Goal: Communication & Community: Answer question/provide support

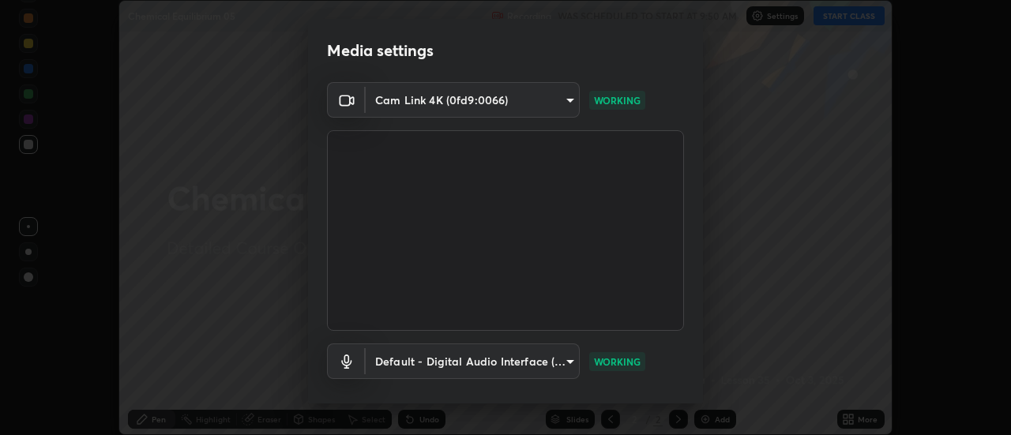
scroll to position [83, 0]
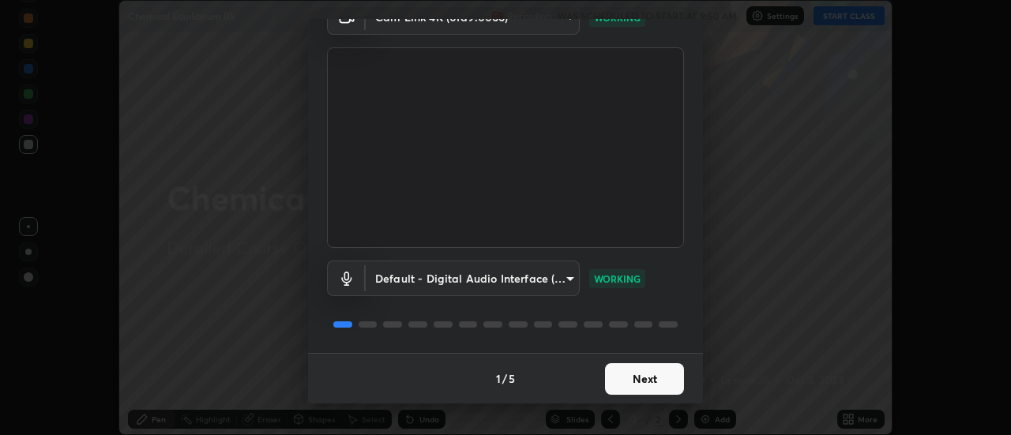
click at [638, 379] on button "Next" at bounding box center [644, 379] width 79 height 32
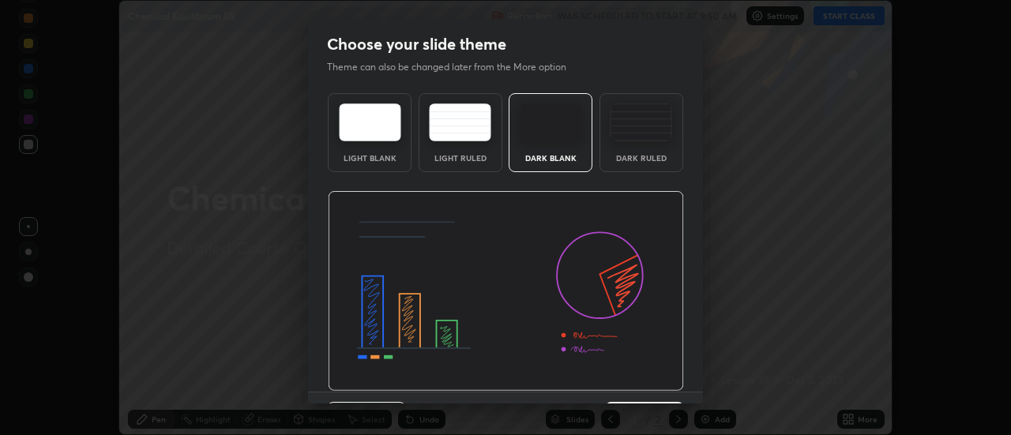
click at [641, 378] on img at bounding box center [506, 291] width 356 height 201
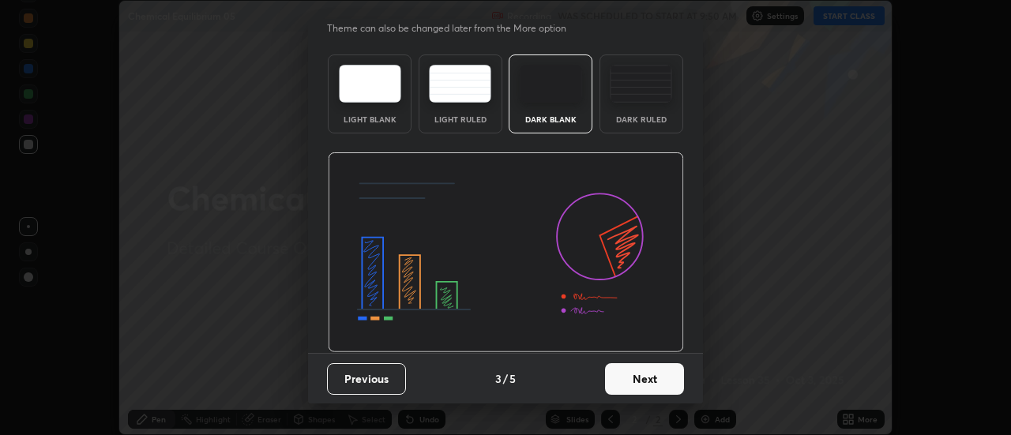
click at [646, 378] on button "Next" at bounding box center [644, 379] width 79 height 32
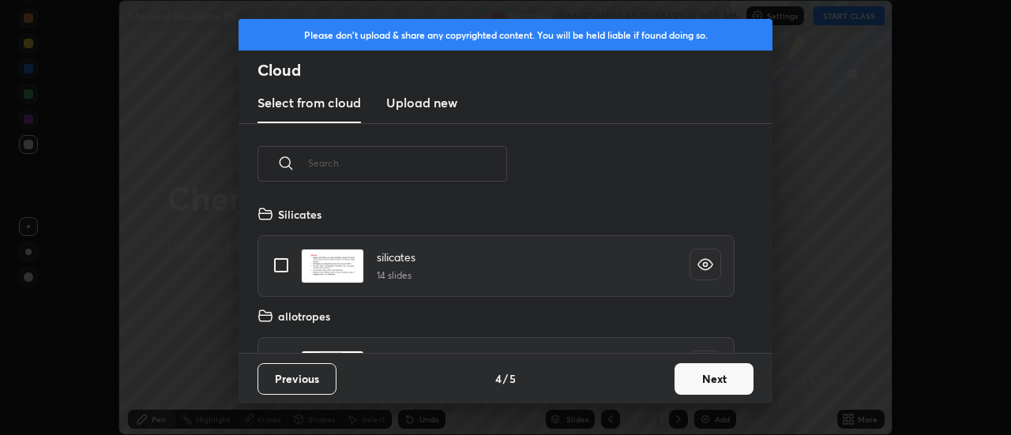
scroll to position [148, 507]
click at [718, 378] on button "Next" at bounding box center [713, 379] width 79 height 32
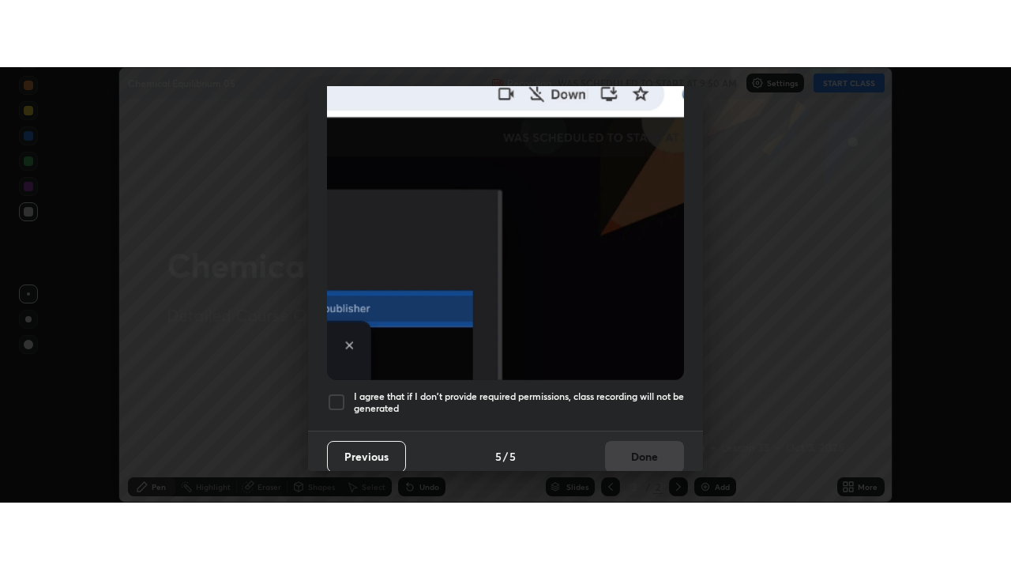
scroll to position [405, 0]
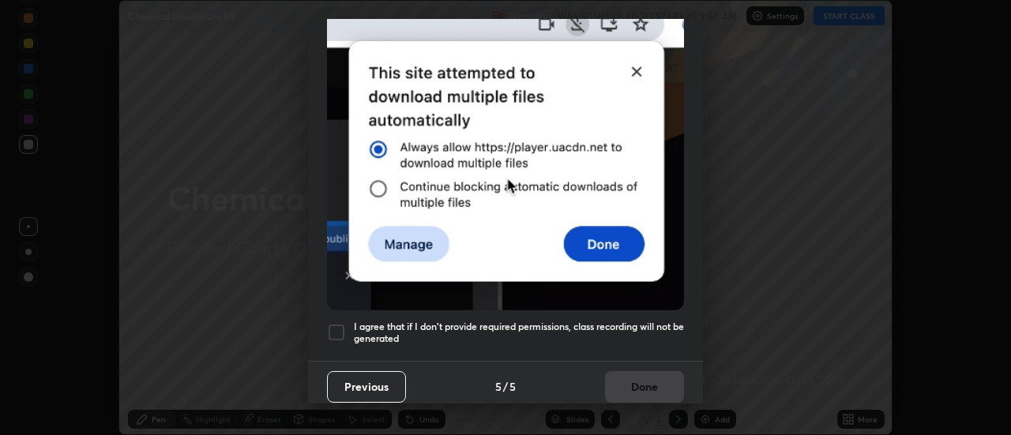
click at [343, 328] on div at bounding box center [336, 332] width 19 height 19
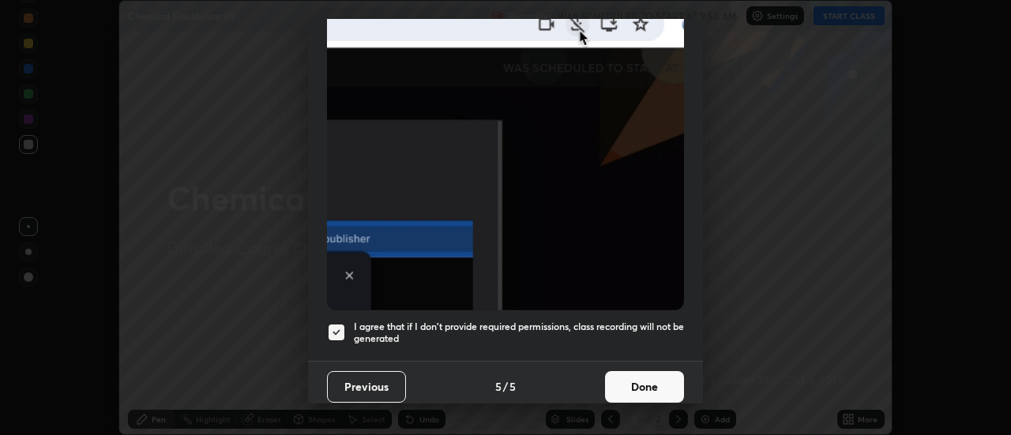
click at [627, 380] on button "Done" at bounding box center [644, 387] width 79 height 32
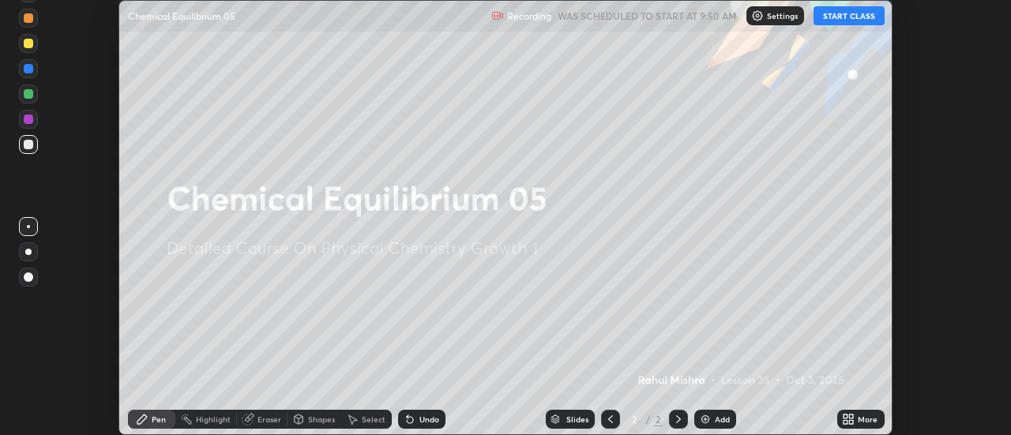
click at [836, 19] on button "START CLASS" at bounding box center [849, 15] width 71 height 19
click at [851, 423] on icon at bounding box center [852, 422] width 4 height 4
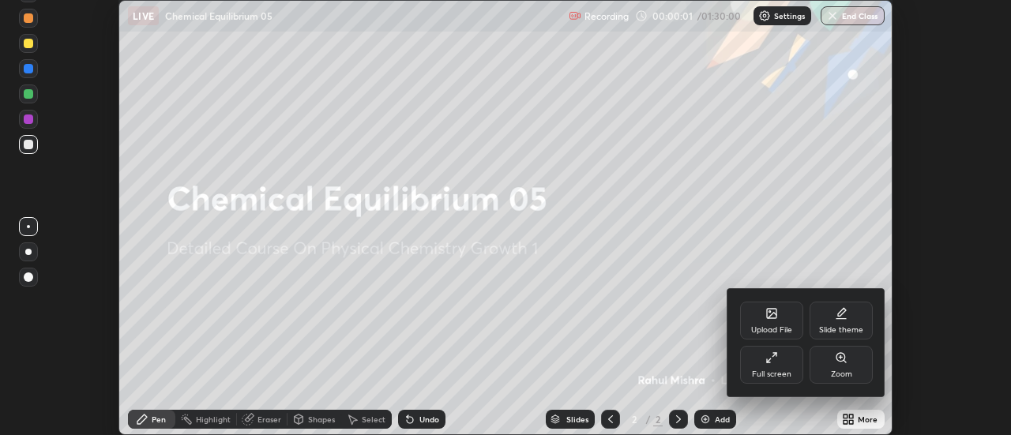
click at [768, 360] on icon at bounding box center [769, 361] width 4 height 4
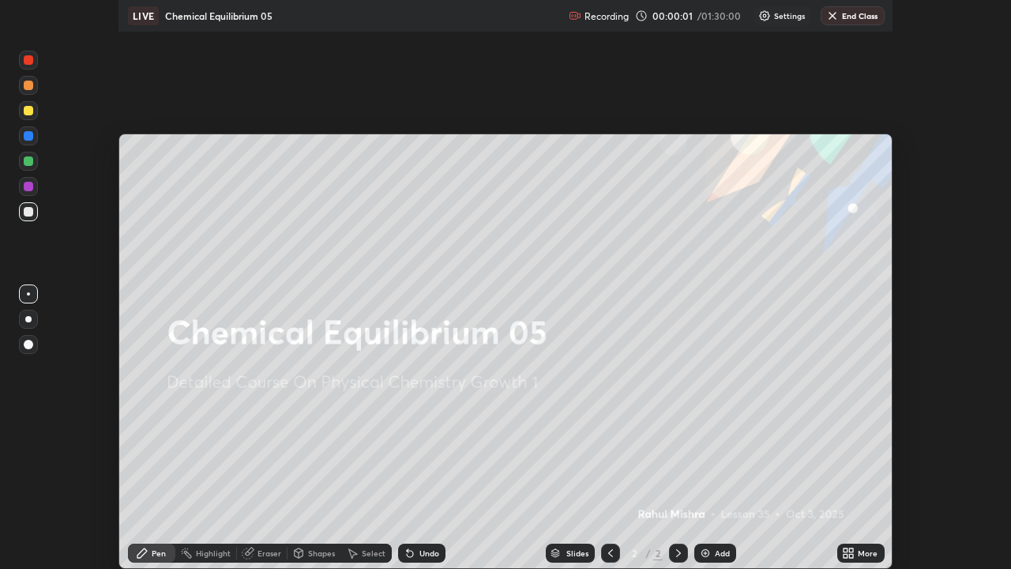
scroll to position [569, 1011]
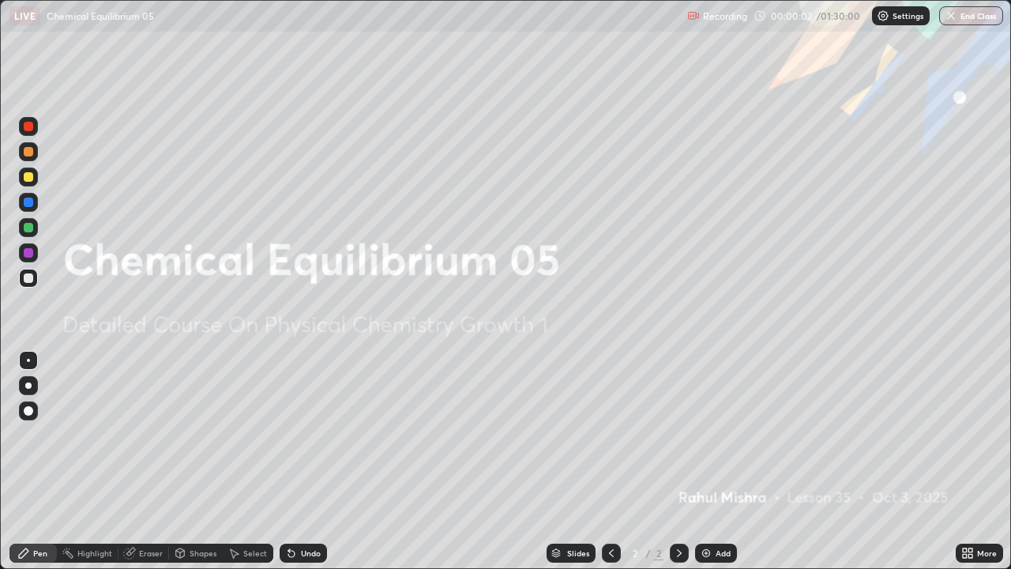
click at [708, 434] on img at bounding box center [706, 553] width 13 height 13
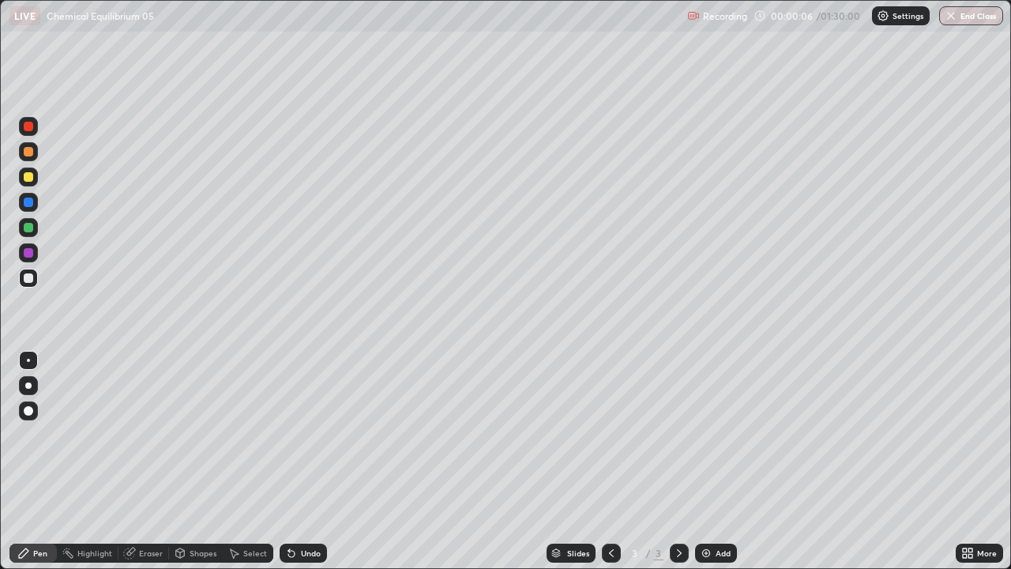
click at [30, 184] on div at bounding box center [28, 176] width 19 height 19
click at [26, 278] on div at bounding box center [28, 277] width 9 height 9
click at [28, 203] on div at bounding box center [28, 201] width 9 height 9
click at [29, 179] on div at bounding box center [28, 176] width 9 height 9
click at [26, 284] on div at bounding box center [28, 278] width 19 height 19
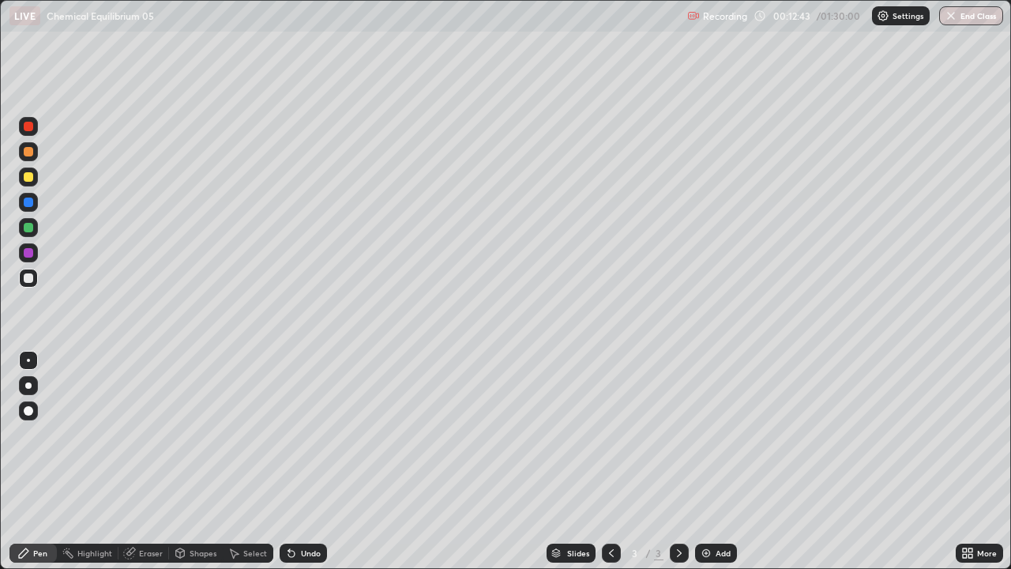
click at [36, 230] on div at bounding box center [28, 227] width 19 height 19
click at [32, 205] on div at bounding box center [28, 201] width 9 height 9
click at [28, 228] on div at bounding box center [28, 227] width 9 height 9
click at [257, 434] on div "Select" at bounding box center [255, 553] width 24 height 8
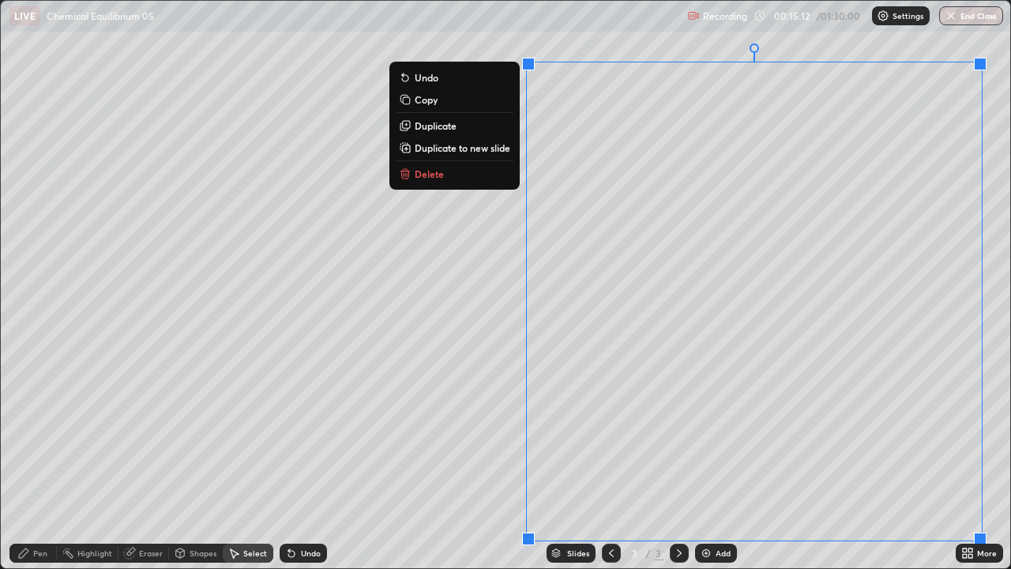
click at [470, 149] on p "Duplicate to new slide" at bounding box center [463, 147] width 96 height 13
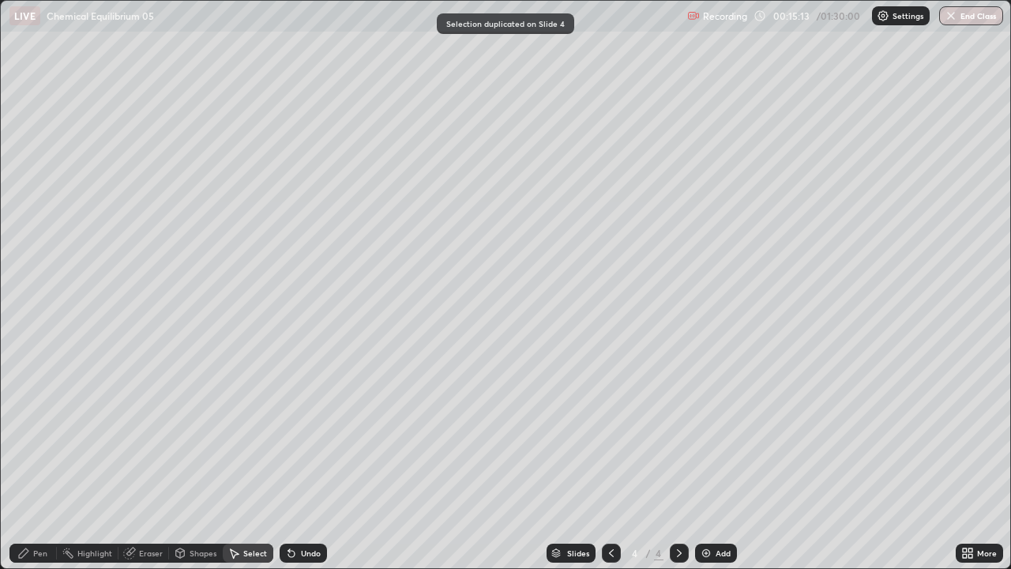
click at [38, 434] on div "Pen" at bounding box center [40, 553] width 14 height 8
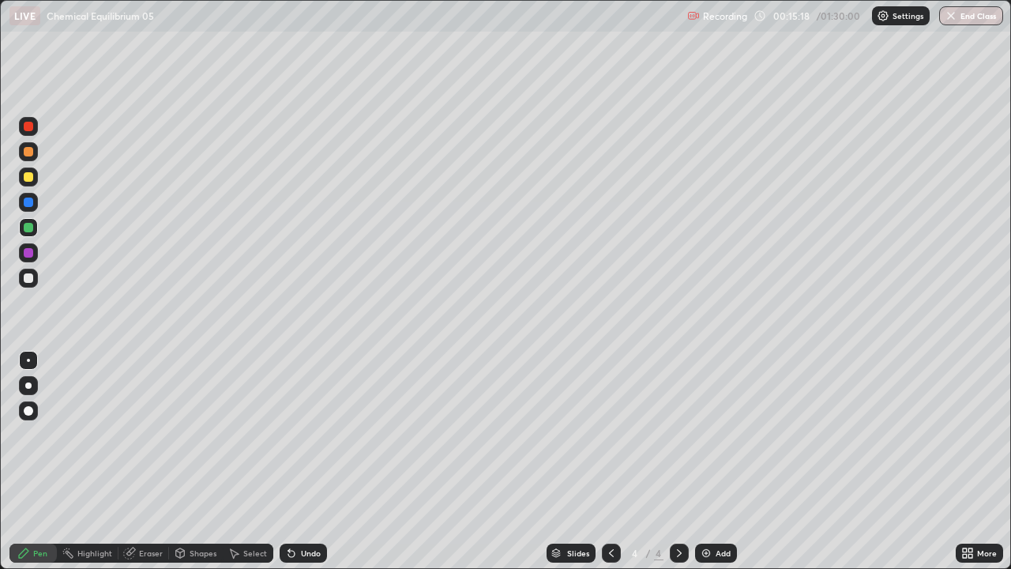
click at [31, 178] on div at bounding box center [28, 176] width 9 height 9
click at [28, 277] on div at bounding box center [28, 277] width 9 height 9
click at [26, 228] on div at bounding box center [28, 227] width 9 height 9
click at [145, 434] on div "Eraser" at bounding box center [151, 553] width 24 height 8
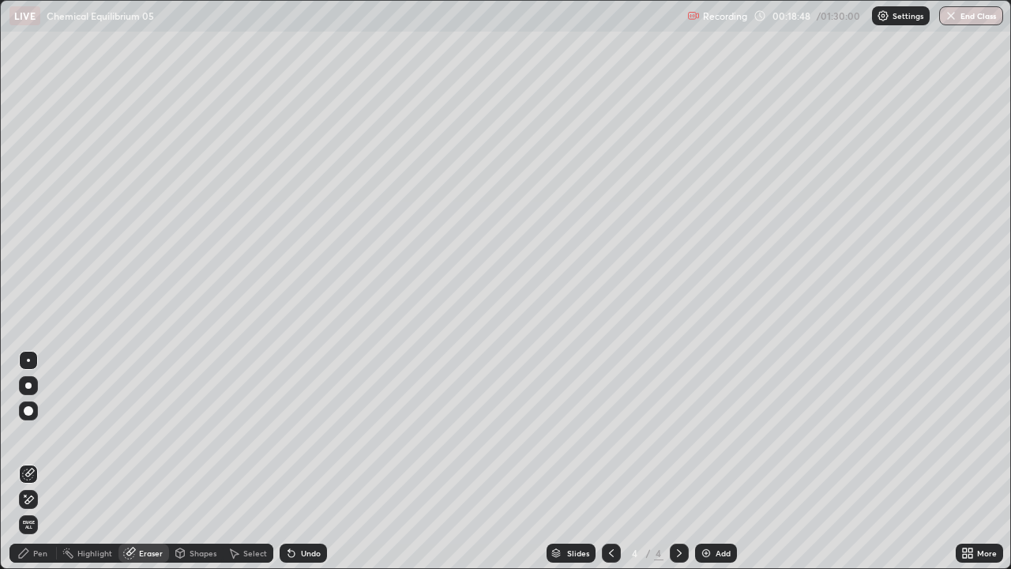
click at [36, 434] on div at bounding box center [28, 499] width 19 height 19
click at [39, 434] on div "Pen" at bounding box center [40, 553] width 14 height 8
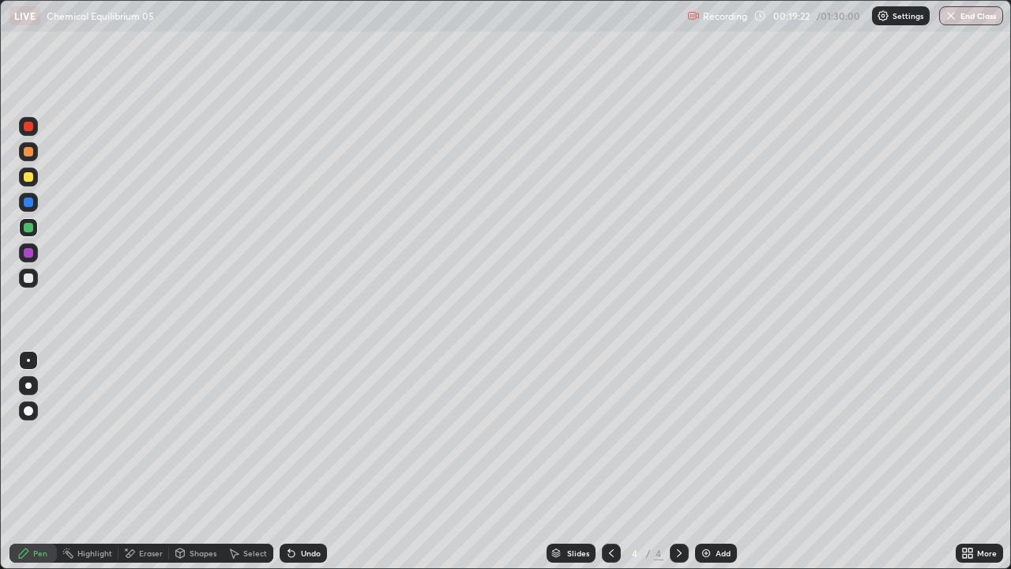
click at [24, 277] on div at bounding box center [28, 277] width 9 height 9
click at [28, 178] on div at bounding box center [28, 176] width 9 height 9
click at [33, 235] on div at bounding box center [28, 227] width 19 height 19
click at [305, 434] on div "Undo" at bounding box center [311, 553] width 20 height 8
click at [24, 178] on div at bounding box center [28, 176] width 9 height 9
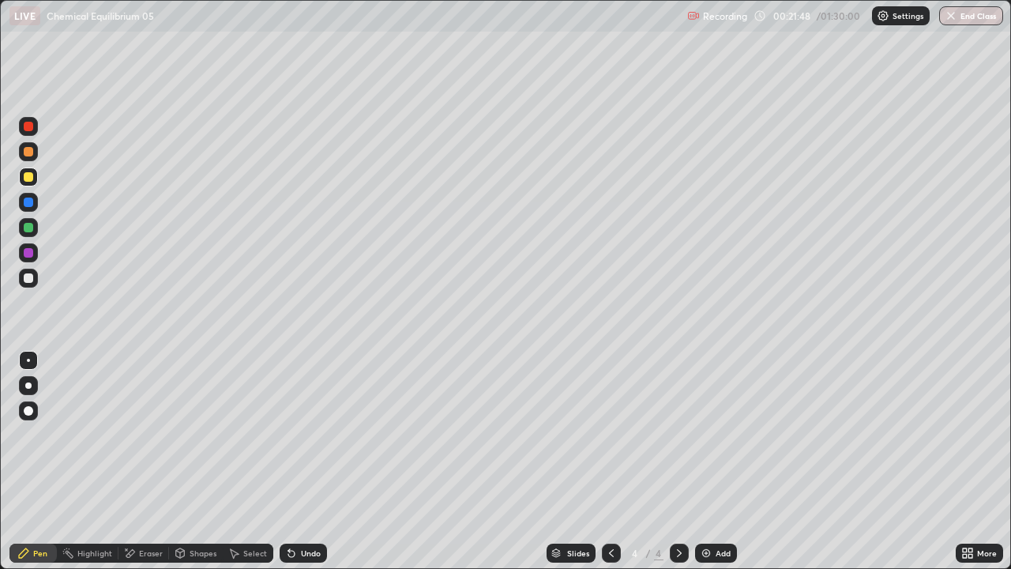
click at [28, 225] on div at bounding box center [28, 227] width 9 height 9
click at [28, 178] on div at bounding box center [28, 176] width 9 height 9
click at [29, 227] on div at bounding box center [28, 227] width 9 height 9
click at [703, 434] on img at bounding box center [706, 553] width 13 height 13
click at [29, 225] on div at bounding box center [28, 227] width 9 height 9
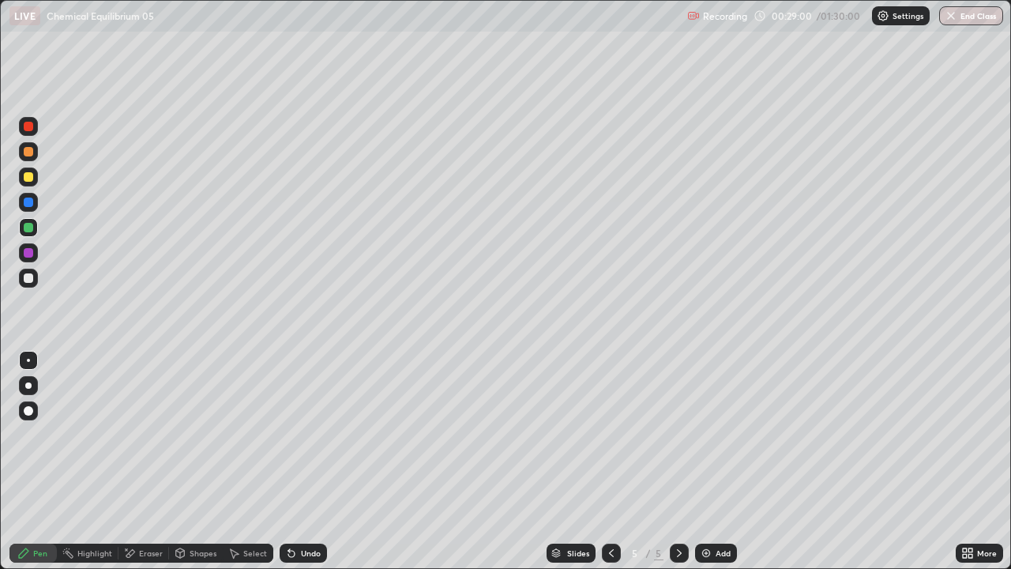
click at [147, 434] on div "Eraser" at bounding box center [151, 553] width 24 height 8
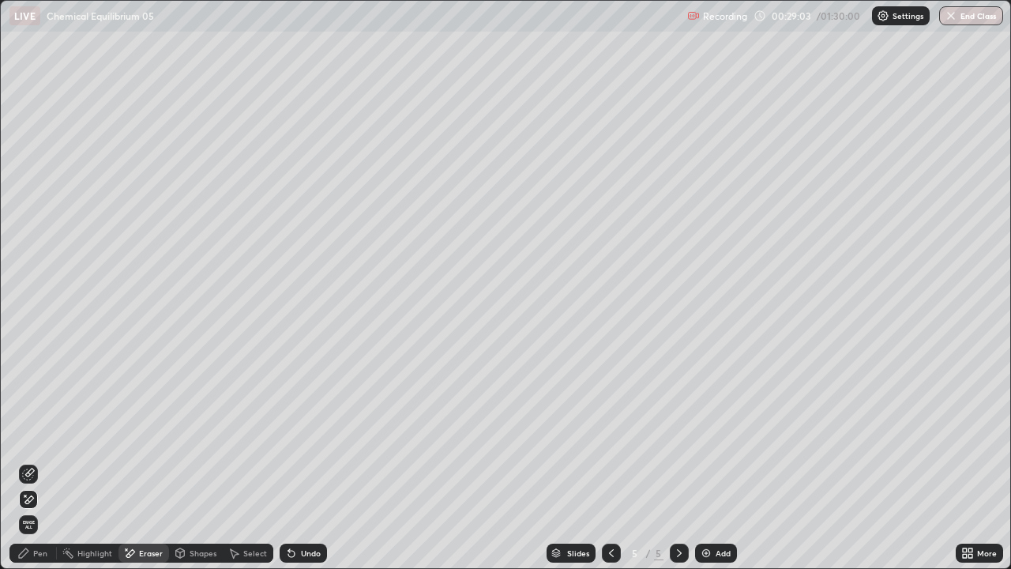
click at [37, 434] on div "Pen" at bounding box center [40, 553] width 14 height 8
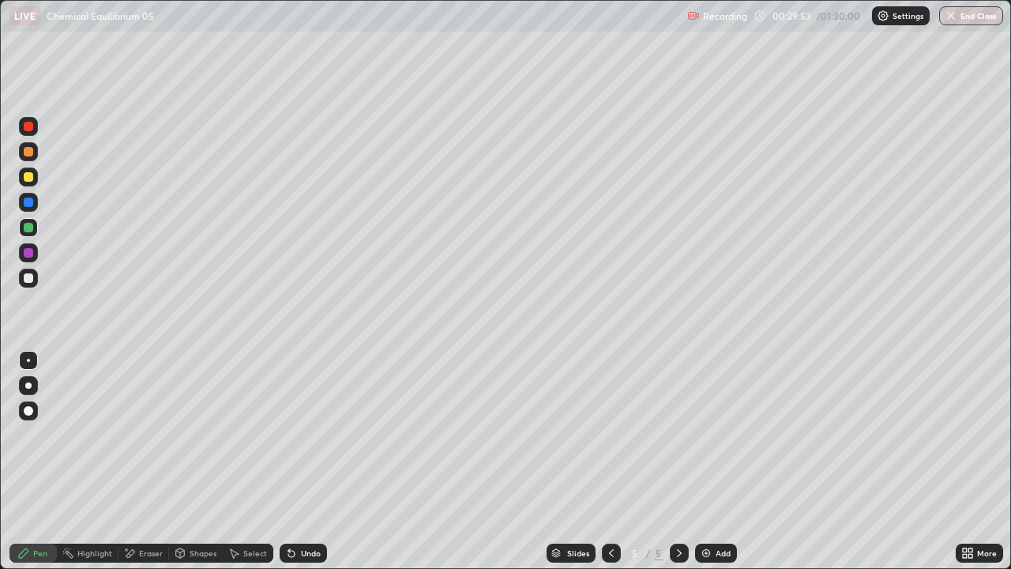
click at [610, 434] on icon at bounding box center [611, 553] width 13 height 13
click at [609, 434] on icon at bounding box center [611, 553] width 13 height 13
click at [676, 434] on icon at bounding box center [679, 553] width 13 height 13
click at [681, 434] on icon at bounding box center [679, 553] width 13 height 13
click at [148, 434] on div "Eraser" at bounding box center [151, 553] width 24 height 8
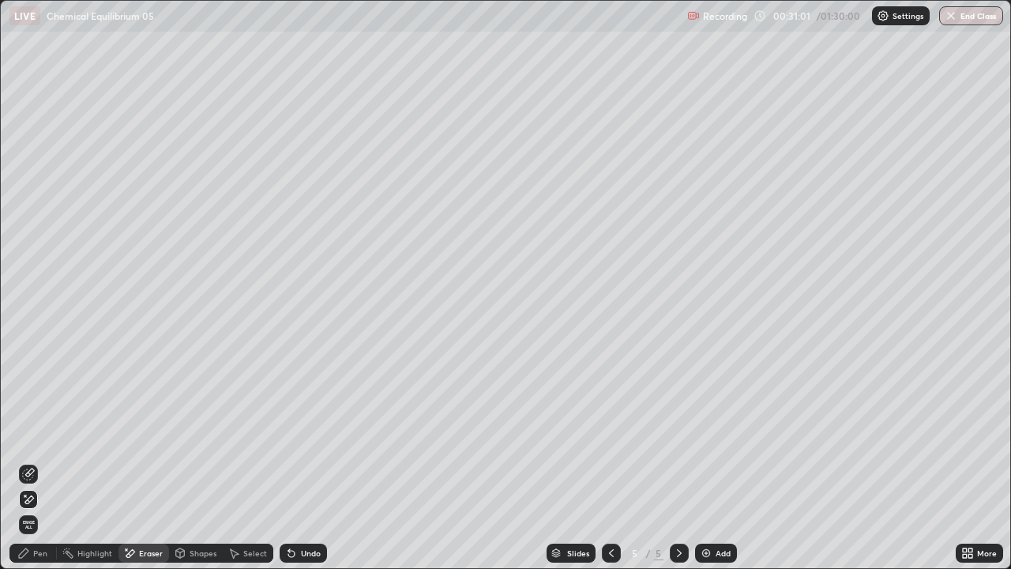
click at [47, 434] on div "Pen" at bounding box center [32, 552] width 47 height 19
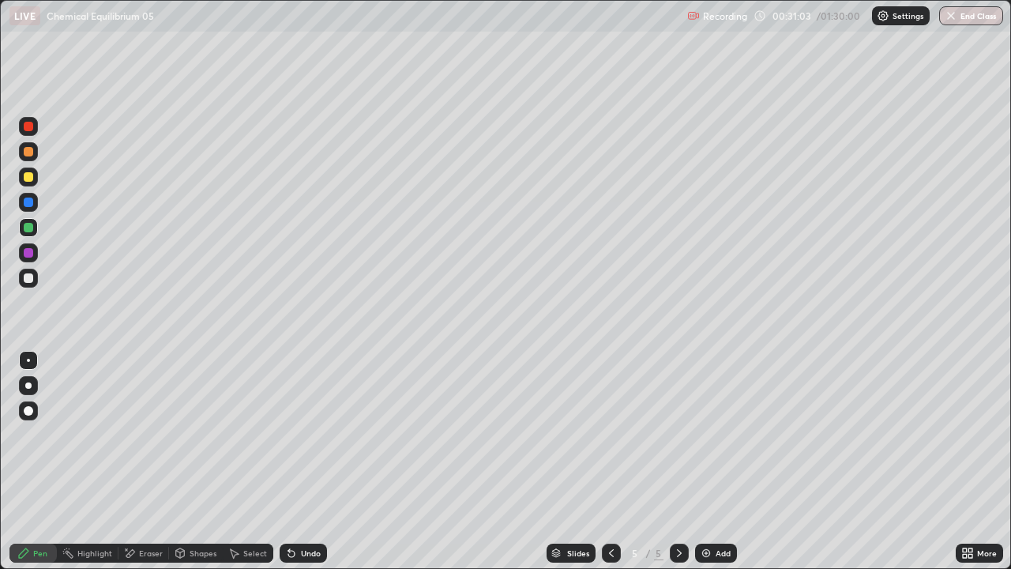
click at [36, 193] on div at bounding box center [28, 202] width 19 height 25
click at [32, 180] on div at bounding box center [28, 176] width 19 height 19
click at [31, 277] on div at bounding box center [28, 277] width 9 height 9
click at [28, 228] on div at bounding box center [28, 227] width 9 height 9
click at [31, 276] on div at bounding box center [28, 277] width 9 height 9
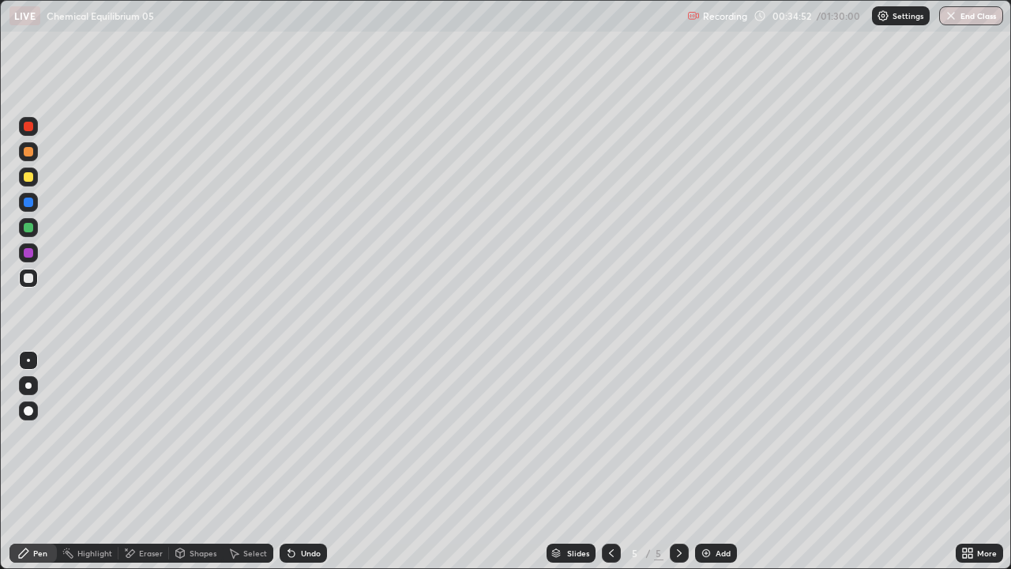
click at [29, 183] on div at bounding box center [28, 176] width 19 height 19
click at [142, 434] on div "Eraser" at bounding box center [151, 553] width 24 height 8
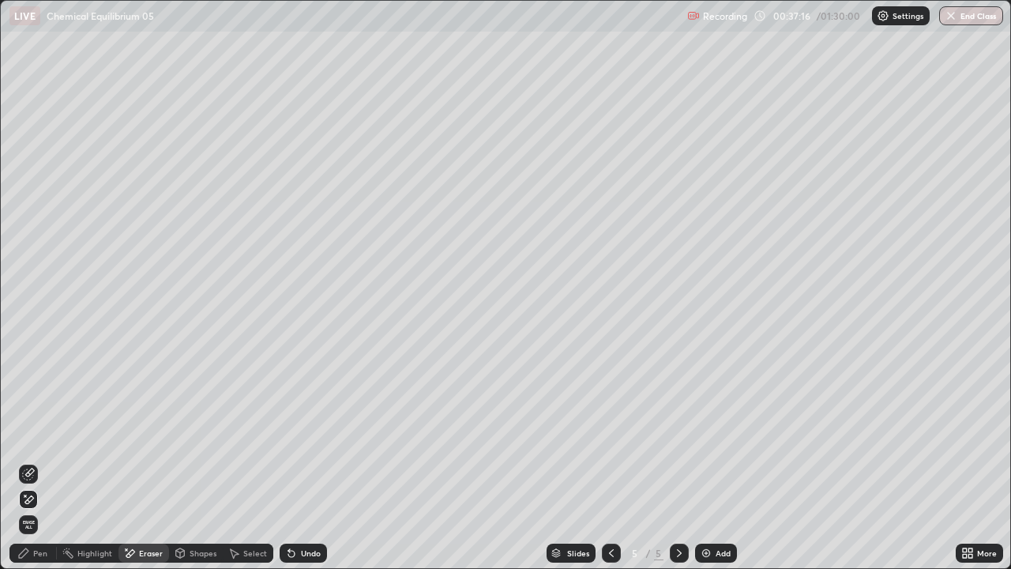
click at [43, 434] on div "Pen" at bounding box center [40, 553] width 14 height 8
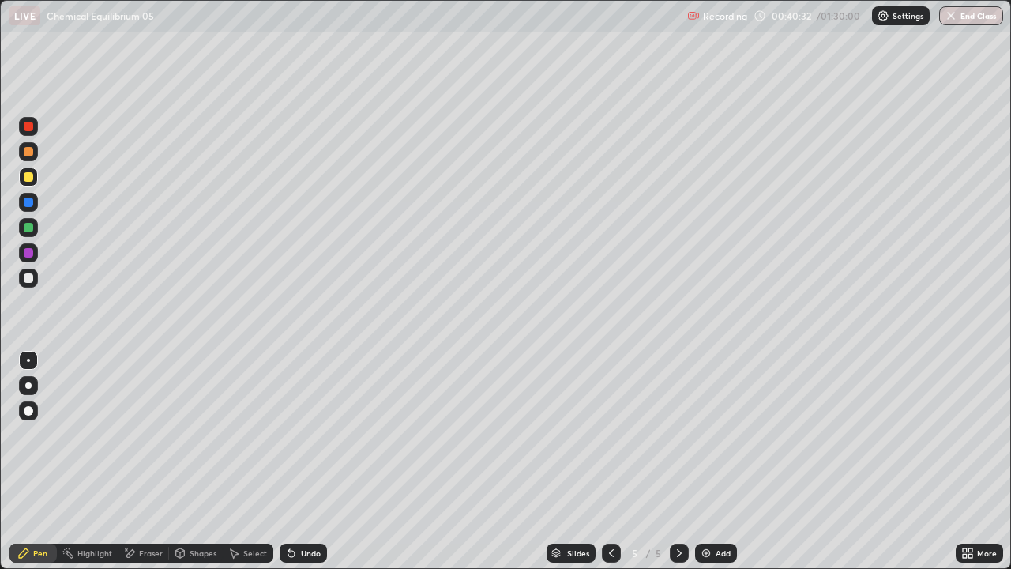
click at [704, 434] on img at bounding box center [706, 553] width 13 height 13
click at [25, 278] on div at bounding box center [28, 277] width 9 height 9
click at [32, 227] on div at bounding box center [28, 227] width 9 height 9
click at [28, 280] on div at bounding box center [28, 277] width 9 height 9
click at [28, 228] on div at bounding box center [28, 227] width 9 height 9
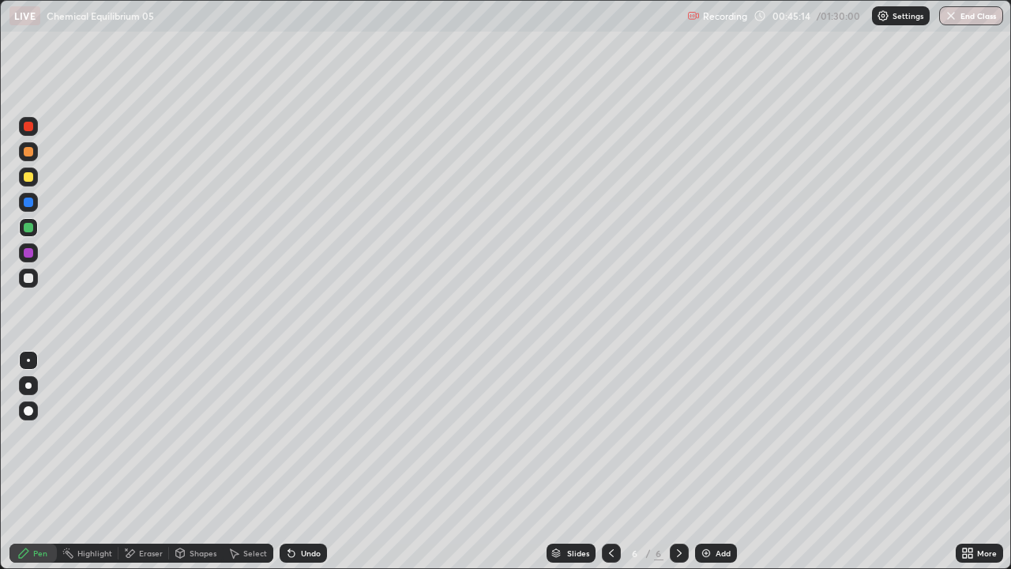
click at [27, 277] on div at bounding box center [28, 277] width 9 height 9
click at [37, 233] on div at bounding box center [28, 227] width 19 height 19
click at [28, 178] on div at bounding box center [28, 176] width 9 height 9
click at [608, 434] on icon at bounding box center [611, 553] width 13 height 13
click at [301, 434] on div "Undo" at bounding box center [311, 553] width 20 height 8
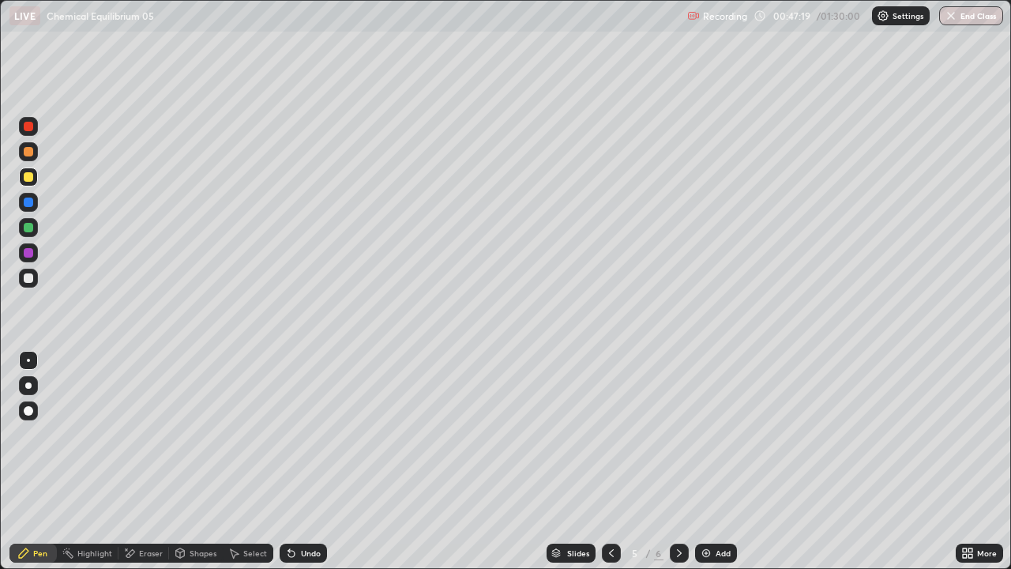
click at [295, 434] on icon at bounding box center [291, 553] width 13 height 13
click at [296, 434] on div "Undo" at bounding box center [303, 552] width 47 height 19
click at [301, 434] on div "Undo" at bounding box center [311, 553] width 20 height 8
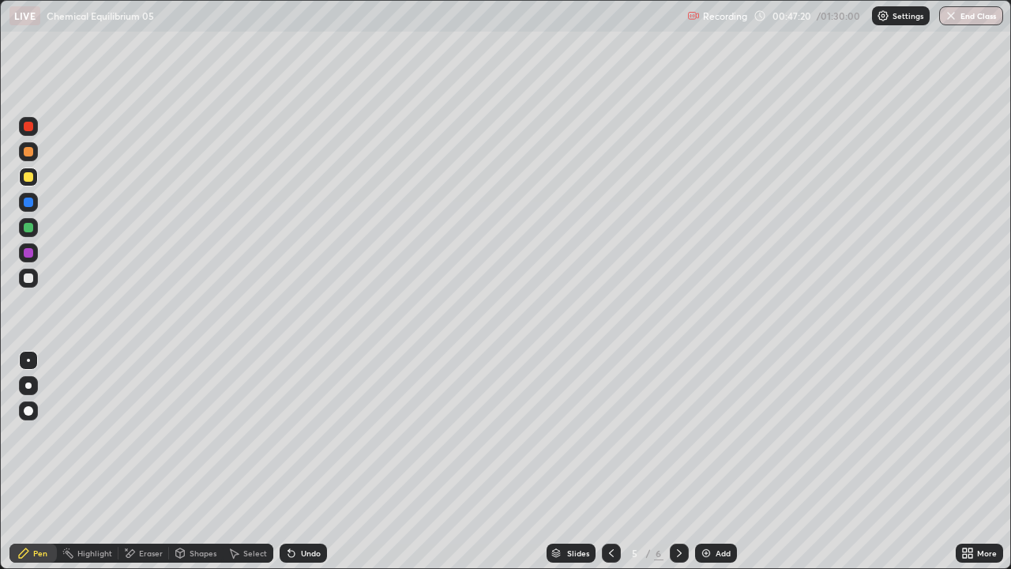
click at [301, 434] on div "Undo" at bounding box center [311, 553] width 20 height 8
click at [302, 434] on div "Undo" at bounding box center [311, 553] width 20 height 8
click at [301, 434] on div "Undo" at bounding box center [311, 553] width 20 height 8
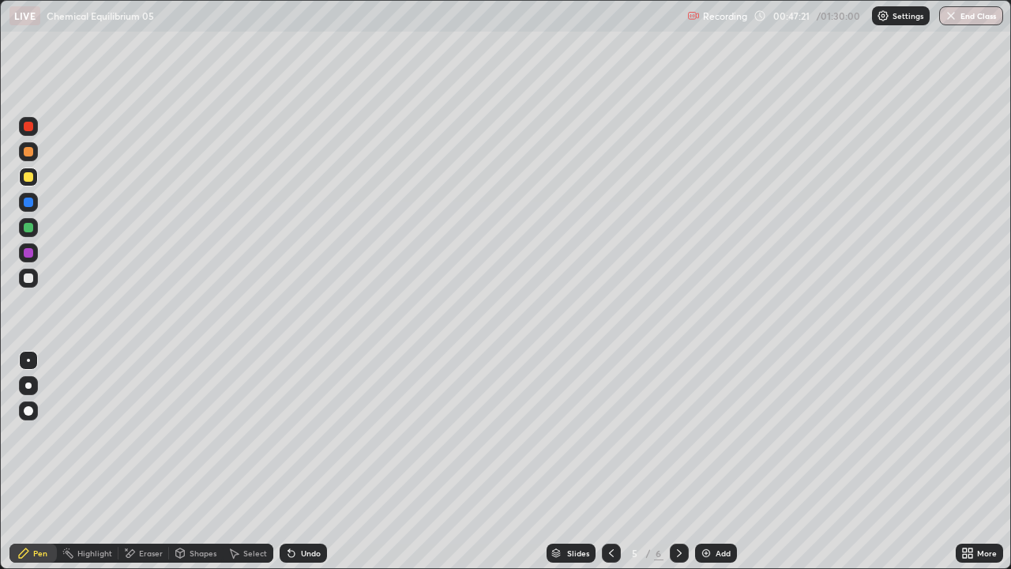
click at [299, 434] on div "Undo" at bounding box center [303, 552] width 47 height 19
click at [302, 434] on div "Undo" at bounding box center [311, 553] width 20 height 8
click at [303, 434] on div "Undo" at bounding box center [311, 553] width 20 height 8
click at [304, 434] on div "Undo" at bounding box center [311, 553] width 20 height 8
click at [305, 434] on div "Undo" at bounding box center [311, 553] width 20 height 8
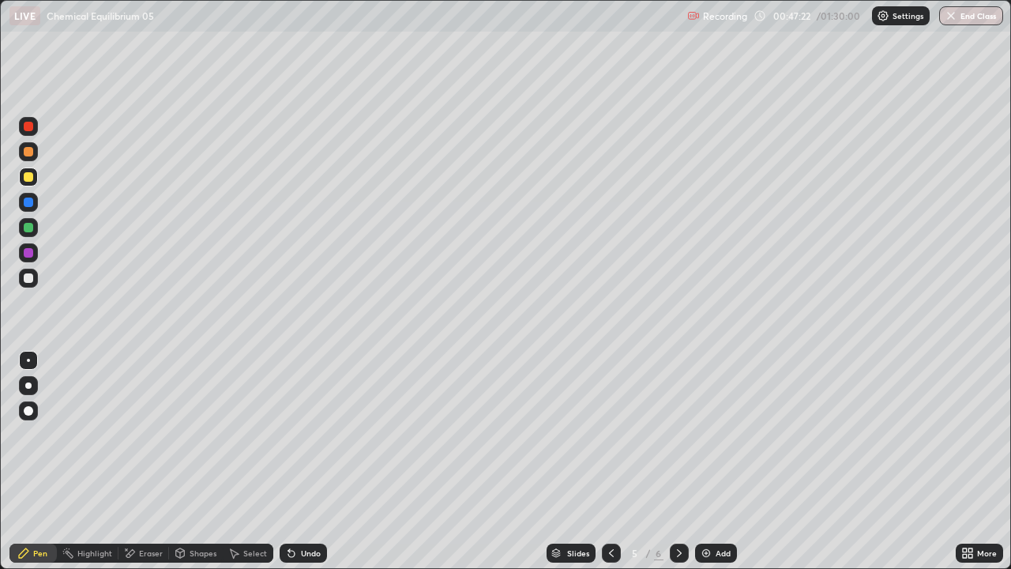
click at [305, 434] on div "Undo" at bounding box center [311, 553] width 20 height 8
click at [302, 434] on div "Undo" at bounding box center [311, 553] width 20 height 8
click at [301, 434] on div "Undo" at bounding box center [311, 553] width 20 height 8
click at [136, 434] on div "Eraser" at bounding box center [143, 552] width 51 height 19
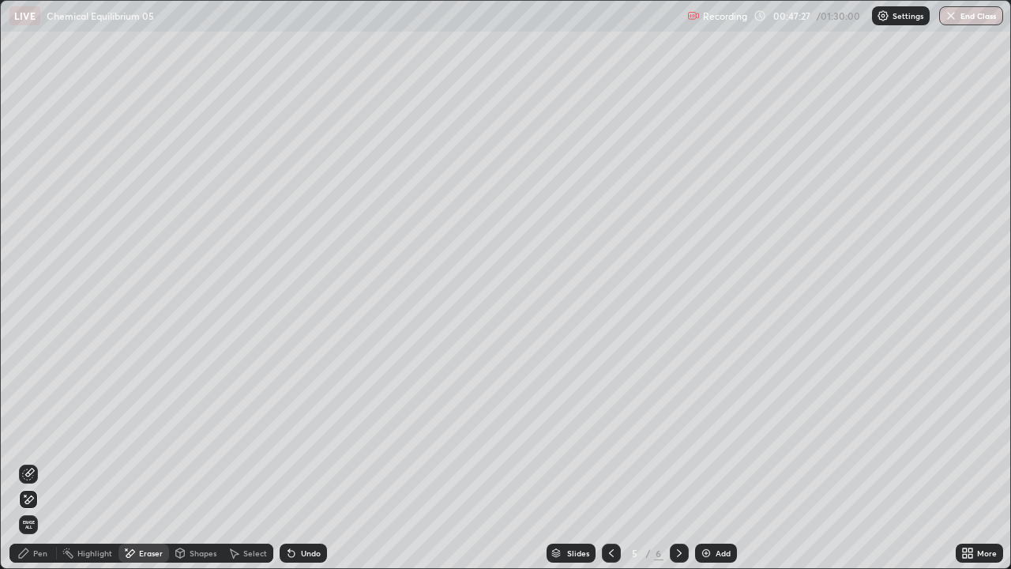
click at [39, 434] on div "Pen" at bounding box center [40, 553] width 14 height 8
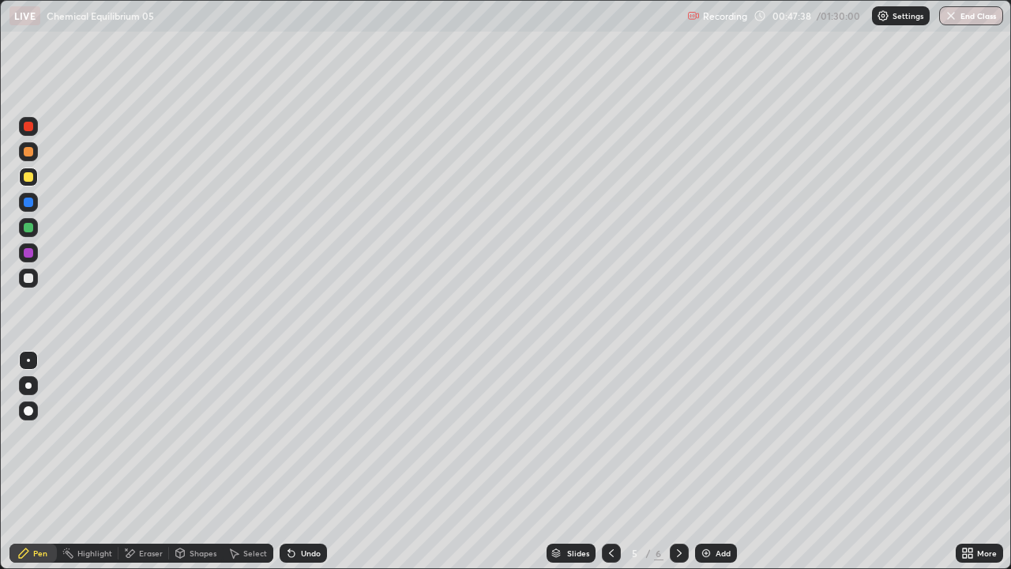
click at [678, 434] on icon at bounding box center [679, 553] width 5 height 8
click at [712, 434] on div "Add" at bounding box center [716, 552] width 42 height 19
click at [27, 276] on div at bounding box center [28, 277] width 9 height 9
click at [310, 434] on div "Undo" at bounding box center [311, 553] width 20 height 8
click at [28, 229] on div at bounding box center [28, 227] width 9 height 9
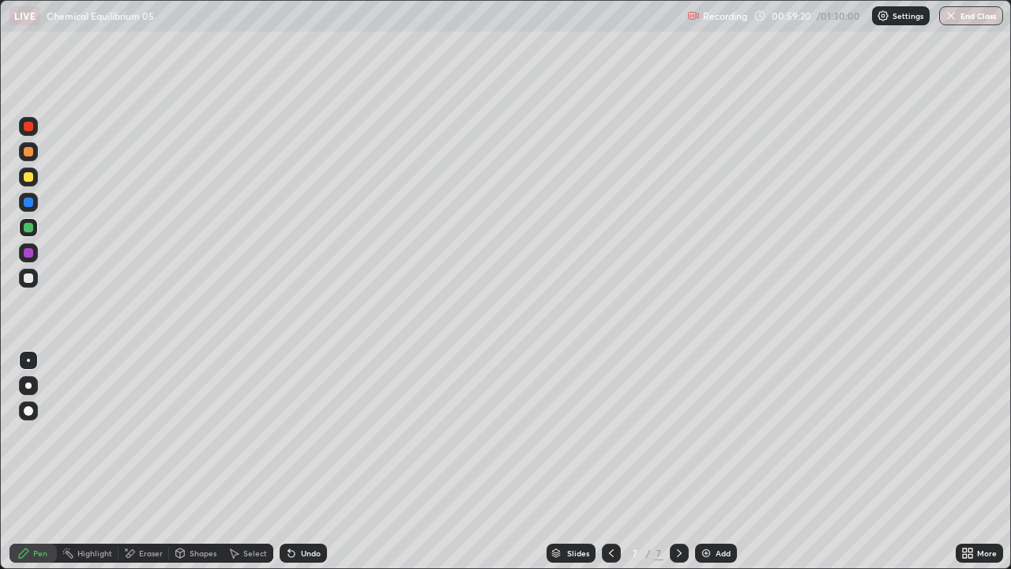
click at [712, 434] on div "Add" at bounding box center [716, 552] width 42 height 19
click at [29, 227] on div at bounding box center [28, 227] width 9 height 9
click at [28, 280] on div at bounding box center [28, 277] width 9 height 9
click at [27, 202] on div at bounding box center [28, 201] width 9 height 9
click at [28, 228] on div at bounding box center [28, 227] width 9 height 9
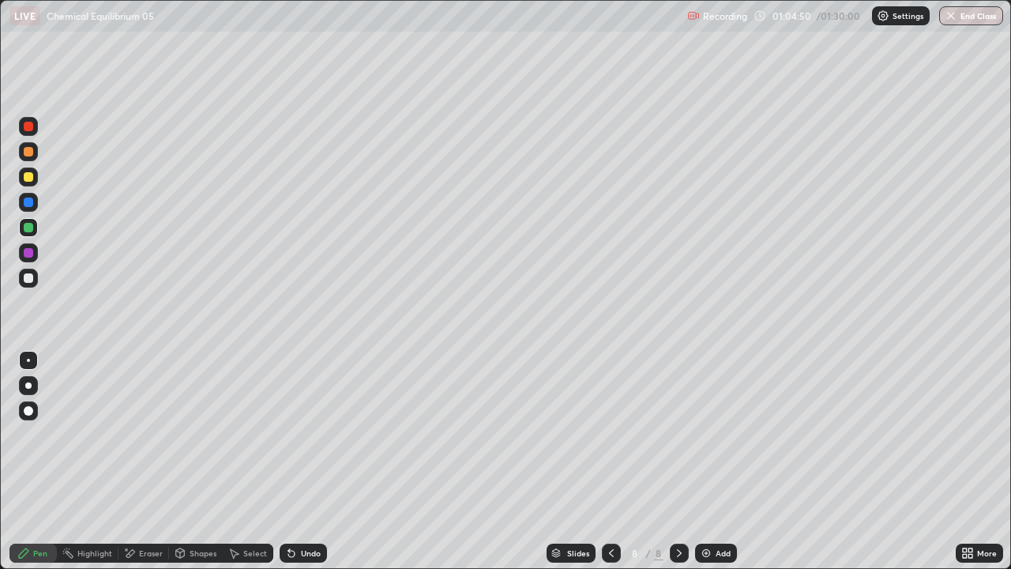
click at [310, 434] on div "Undo" at bounding box center [311, 553] width 20 height 8
click at [309, 434] on div "Undo" at bounding box center [311, 553] width 20 height 8
click at [610, 434] on icon at bounding box center [611, 553] width 13 height 13
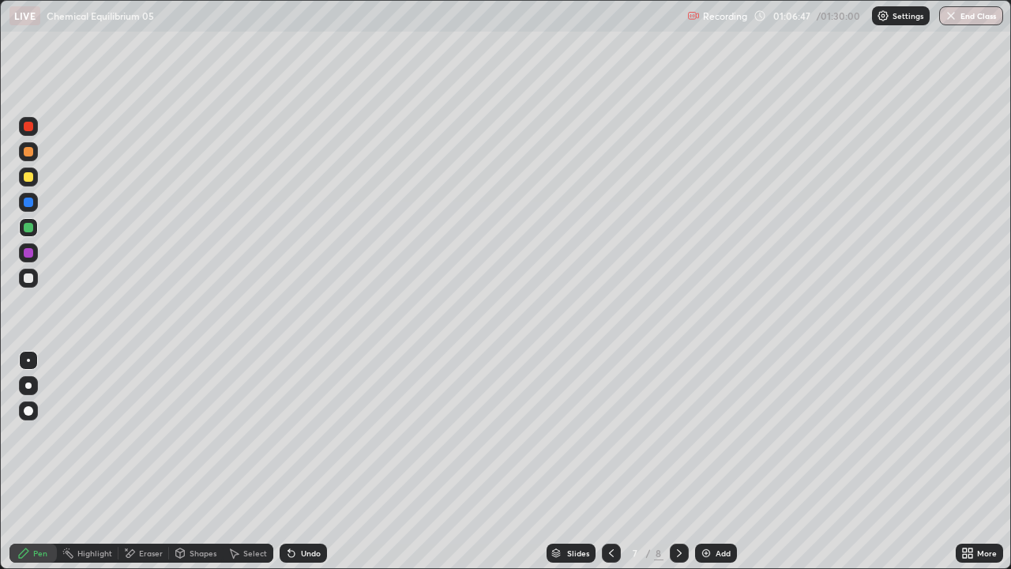
click at [608, 434] on icon at bounding box center [611, 553] width 13 height 13
click at [678, 434] on icon at bounding box center [679, 553] width 13 height 13
click at [677, 434] on icon at bounding box center [679, 553] width 13 height 13
click at [708, 434] on div "Add" at bounding box center [716, 552] width 42 height 19
click at [29, 179] on div at bounding box center [28, 176] width 9 height 9
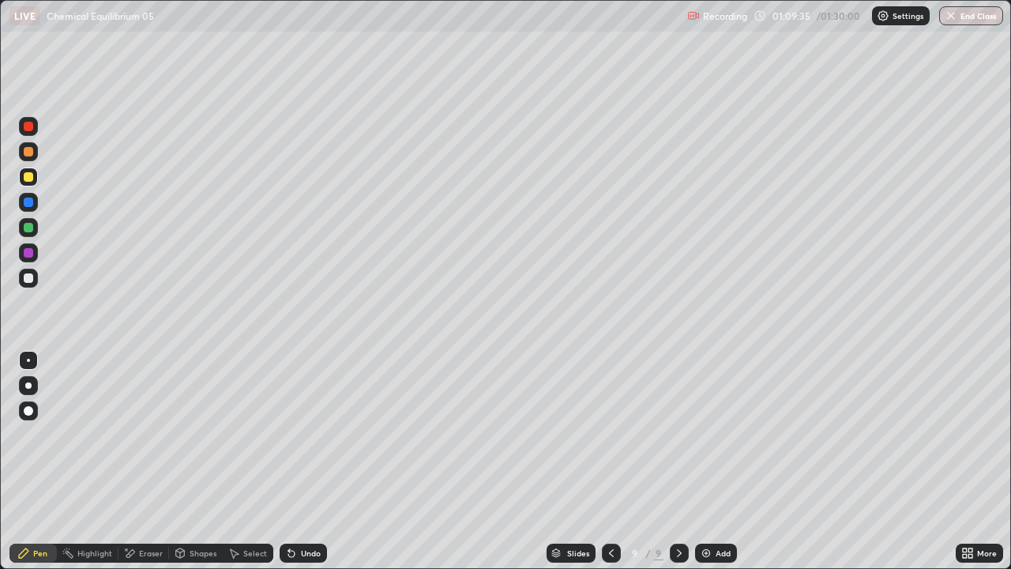
click at [28, 279] on div at bounding box center [28, 277] width 9 height 9
click at [291, 434] on icon at bounding box center [291, 553] width 6 height 6
click at [290, 434] on icon at bounding box center [291, 553] width 6 height 6
click at [29, 230] on div at bounding box center [28, 227] width 9 height 9
click at [32, 282] on div at bounding box center [28, 278] width 19 height 19
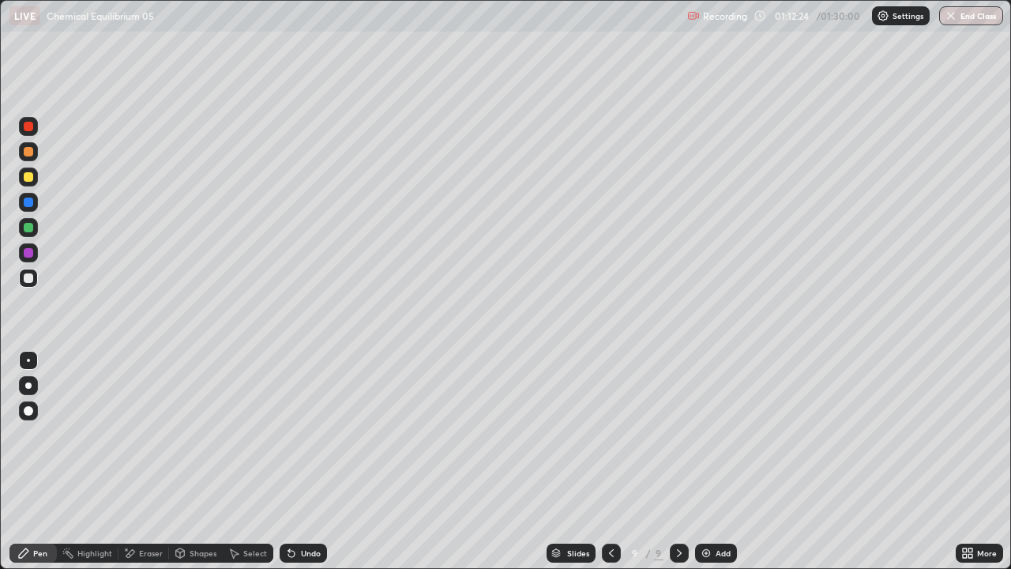
click at [30, 228] on div at bounding box center [28, 227] width 9 height 9
click at [310, 434] on div "Undo" at bounding box center [311, 553] width 20 height 8
click at [306, 434] on div "Undo" at bounding box center [303, 552] width 47 height 19
click at [28, 177] on div at bounding box center [28, 176] width 9 height 9
click at [28, 254] on div at bounding box center [28, 252] width 9 height 9
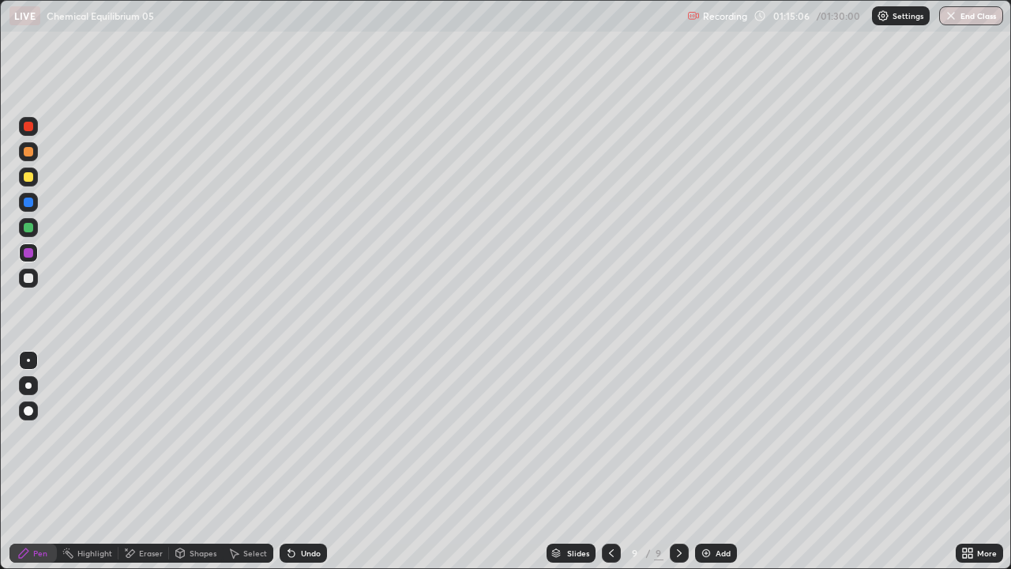
click at [27, 182] on div at bounding box center [28, 176] width 19 height 19
click at [306, 434] on div "Undo" at bounding box center [311, 553] width 20 height 8
click at [708, 434] on img at bounding box center [706, 553] width 13 height 13
click at [29, 230] on div at bounding box center [28, 227] width 9 height 9
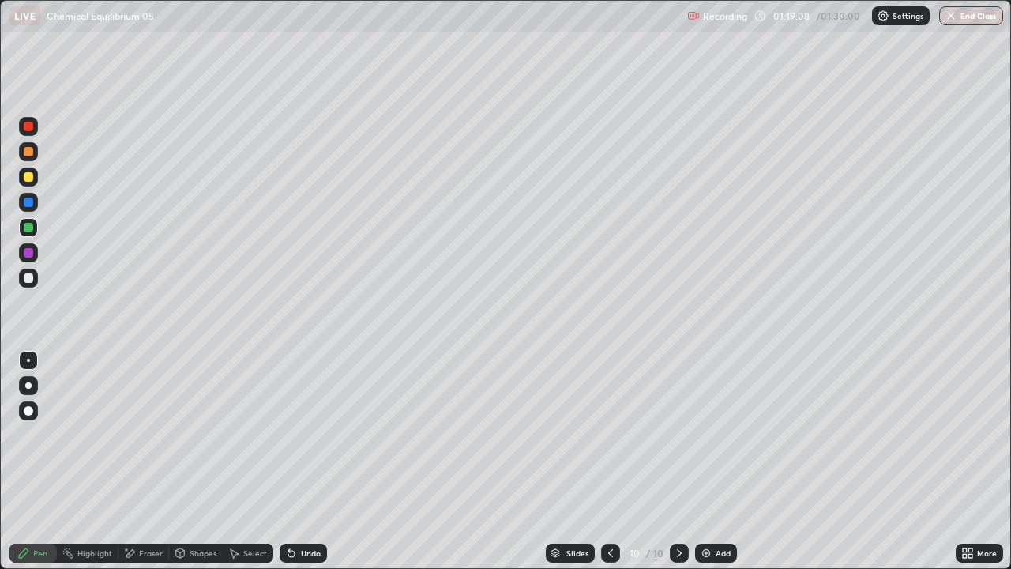
click at [28, 281] on div at bounding box center [28, 277] width 9 height 9
click at [32, 229] on div at bounding box center [28, 227] width 9 height 9
click at [29, 177] on div at bounding box center [28, 176] width 9 height 9
click at [306, 434] on div "Undo" at bounding box center [311, 553] width 20 height 8
click at [309, 434] on div "Undo" at bounding box center [311, 553] width 20 height 8
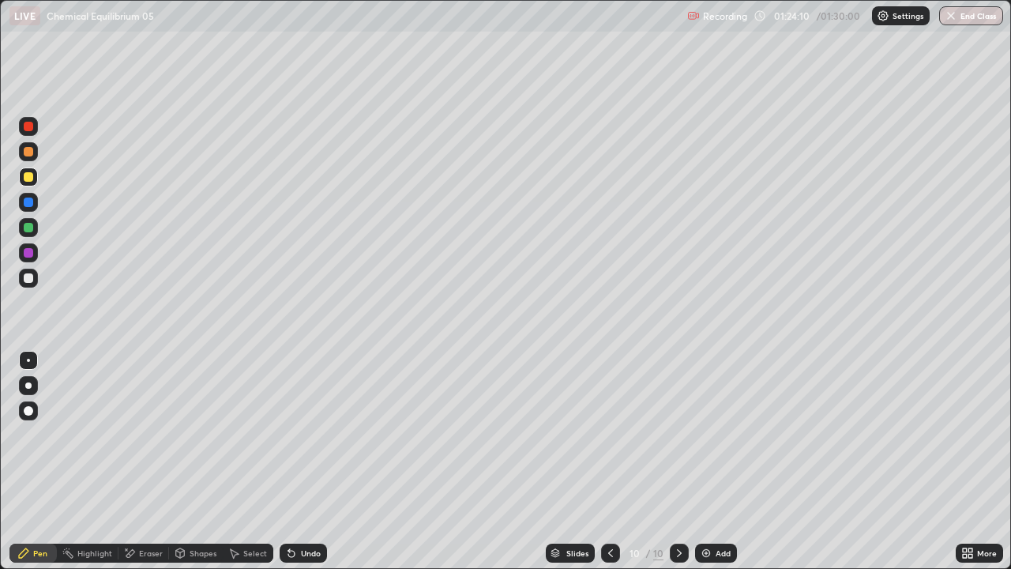
click at [309, 434] on div "Undo" at bounding box center [311, 553] width 20 height 8
click at [307, 434] on div "Undo" at bounding box center [303, 552] width 47 height 19
click at [28, 230] on div at bounding box center [28, 227] width 9 height 9
click at [971, 17] on button "End Class" at bounding box center [972, 15] width 62 height 19
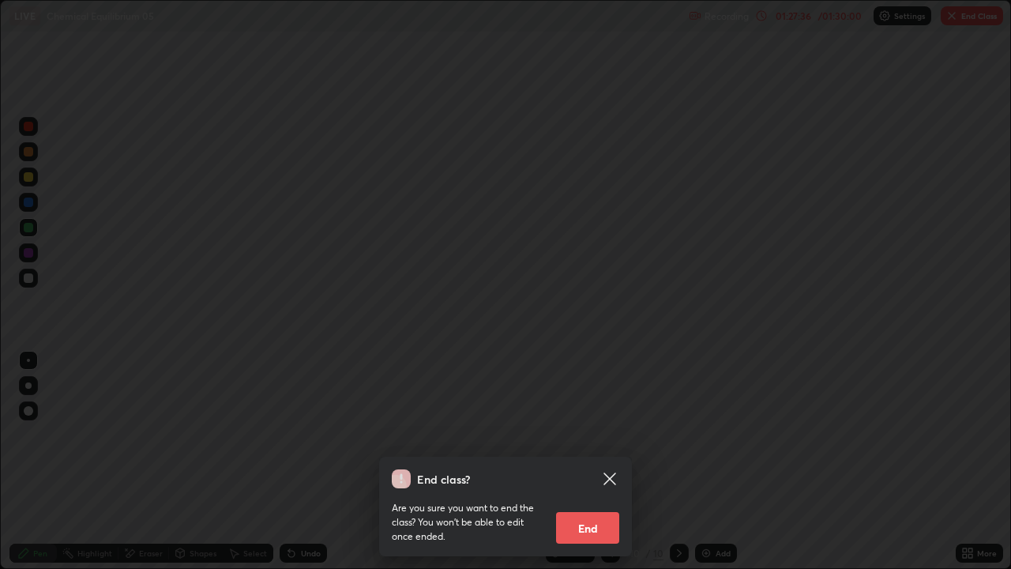
click at [611, 434] on icon at bounding box center [609, 478] width 12 height 12
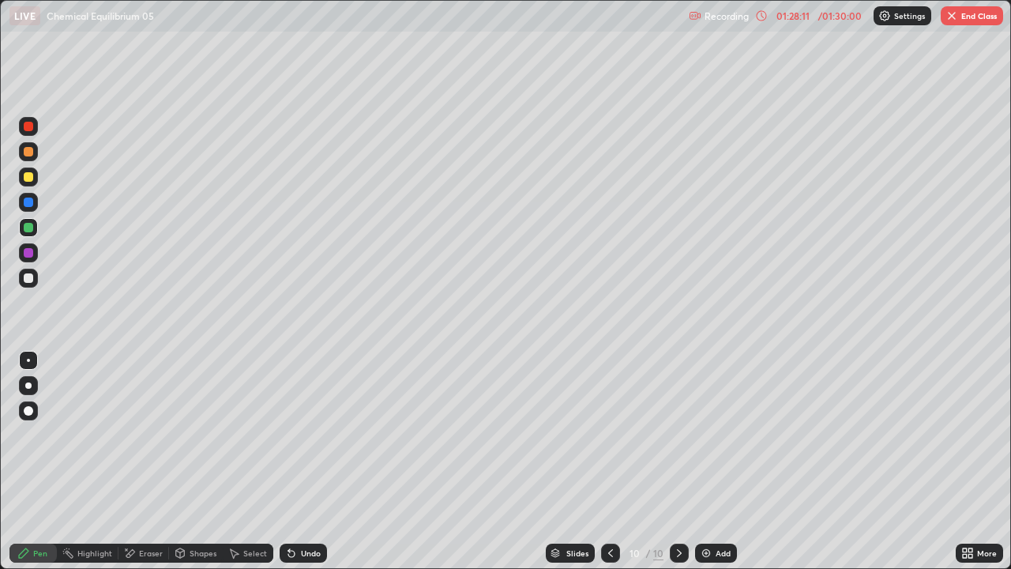
click at [975, 22] on button "End Class" at bounding box center [972, 15] width 62 height 19
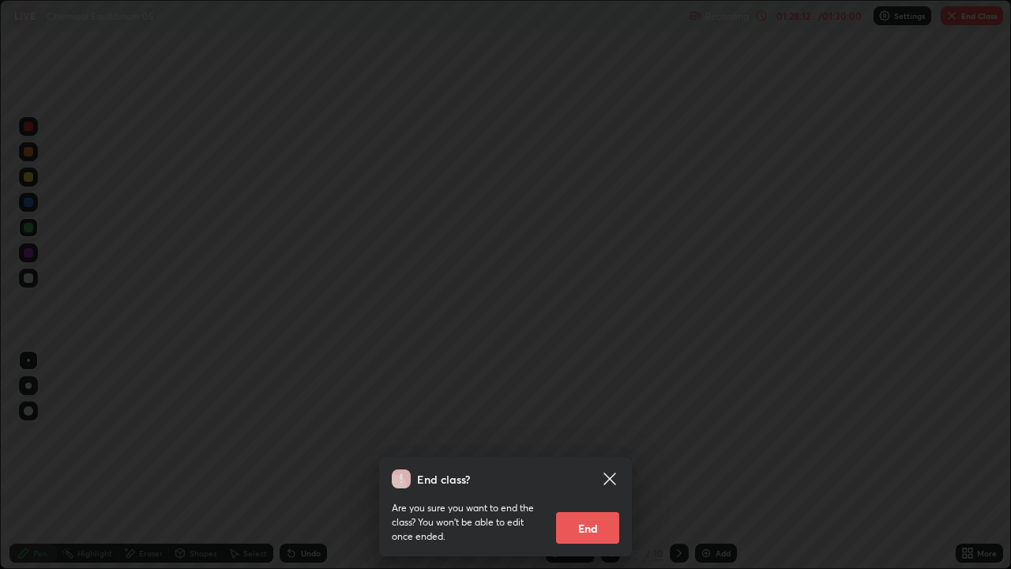
click at [584, 434] on button "End" at bounding box center [587, 528] width 63 height 32
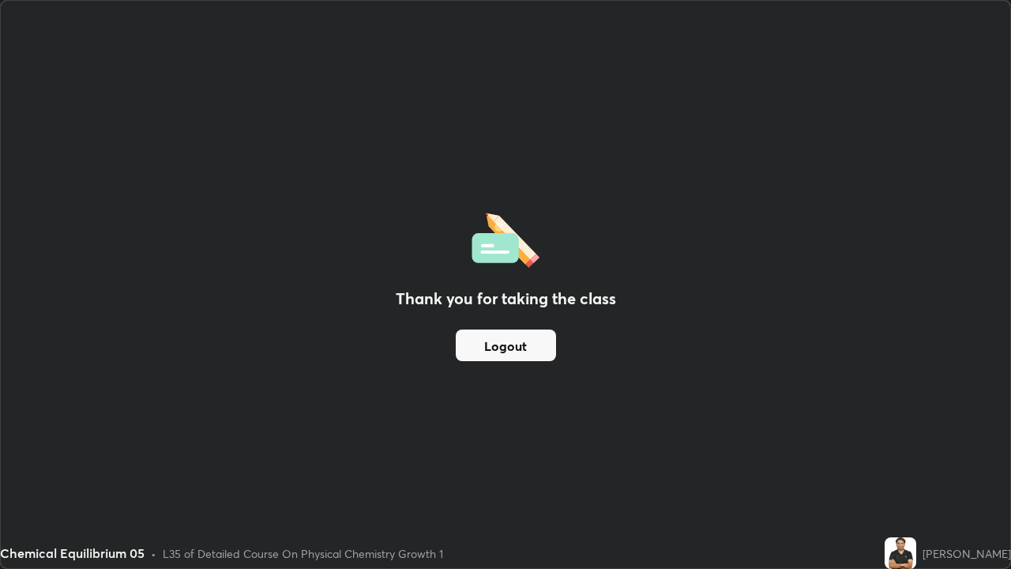
click at [504, 353] on button "Logout" at bounding box center [506, 345] width 100 height 32
click at [502, 351] on button "Logout" at bounding box center [506, 345] width 100 height 32
click at [505, 351] on button "Logout" at bounding box center [506, 345] width 100 height 32
click at [509, 357] on button "Logout" at bounding box center [506, 345] width 100 height 32
